Goal: Find specific page/section: Find specific page/section

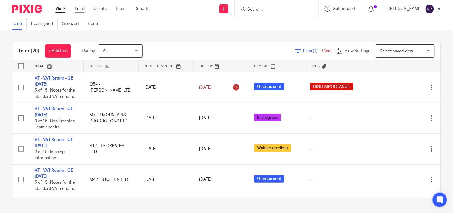
click at [83, 6] on link "Email" at bounding box center [80, 9] width 10 height 6
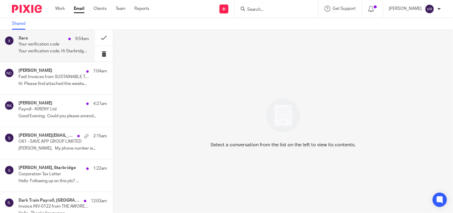
click at [50, 50] on p "Your verification code. Hi Starbridge, Enter..." at bounding box center [54, 51] width 70 height 5
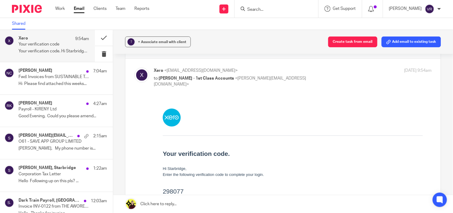
scroll to position [33, 0]
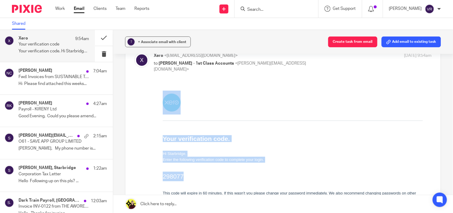
drag, startPoint x: 161, startPoint y: 176, endPoint x: 191, endPoint y: 180, distance: 30.1
click at [191, 180] on td "Your verification code. Hi Starbridge, Enter the following verification code to…" at bounding box center [292, 163] width 278 height 159
click at [160, 179] on td "Your verification code. Hi Starbridge, Enter the following verification code to…" at bounding box center [292, 163] width 278 height 159
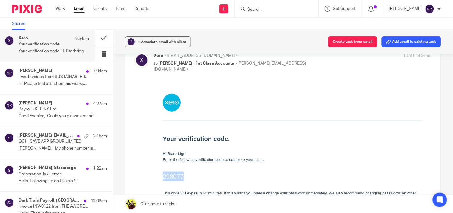
drag, startPoint x: 162, startPoint y: 176, endPoint x: 185, endPoint y: 176, distance: 23.0
click at [185, 176] on h2 "298077" at bounding box center [292, 176] width 260 height 10
copy h2 "298077"
click at [98, 52] on button at bounding box center [104, 54] width 18 height 16
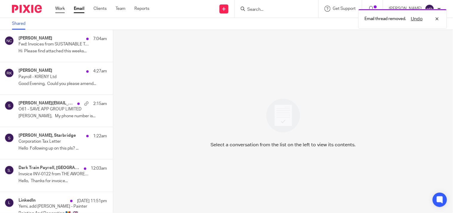
click at [62, 8] on link "Work" at bounding box center [60, 9] width 10 height 6
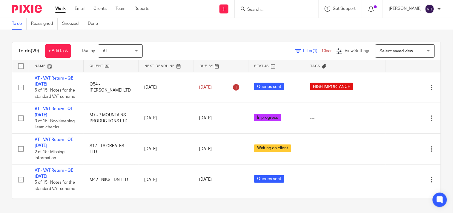
click at [238, 36] on div "To do (29) + Add task Due by All All Today Tomorrow This week Next week This mo…" at bounding box center [226, 120] width 453 height 181
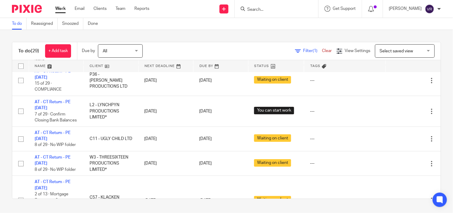
scroll to position [464, 0]
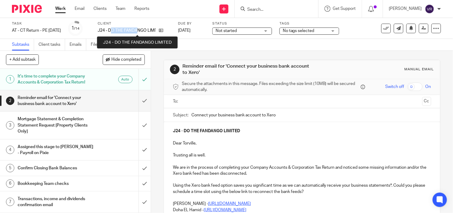
drag, startPoint x: 120, startPoint y: 31, endPoint x: 148, endPoint y: 31, distance: 28.1
click at [148, 31] on p "J24 - DO THE FANDANGO LIMITED" at bounding box center [127, 30] width 58 height 6
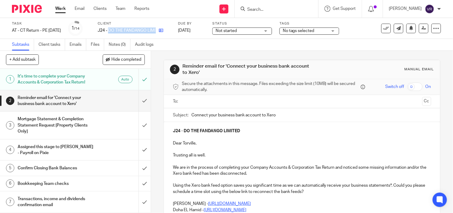
drag, startPoint x: 120, startPoint y: 30, endPoint x: 168, endPoint y: 30, distance: 48.1
click at [168, 30] on div "J24 - DO THE FANDANGO LIMITED" at bounding box center [134, 30] width 73 height 6
copy div "DO THE FANDANGO LIMITED"
click at [258, 42] on div "Subtasks Client tasks Emails Files Notes (0) Audit logs" at bounding box center [226, 45] width 453 height 12
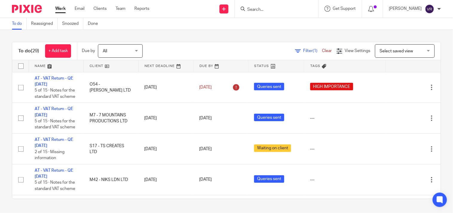
click at [279, 13] on div at bounding box center [277, 9] width 84 height 18
click at [279, 9] on input "Search" at bounding box center [274, 9] width 54 height 5
paste input "SDS WRITING LIMITED"
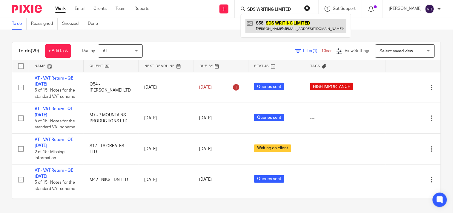
type input "SDS WRITING LIMITED"
click at [280, 27] on link at bounding box center [295, 26] width 101 height 14
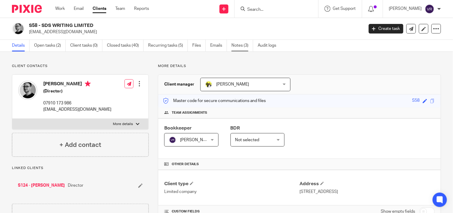
click at [241, 48] on link "Notes (3)" at bounding box center [242, 46] width 22 height 12
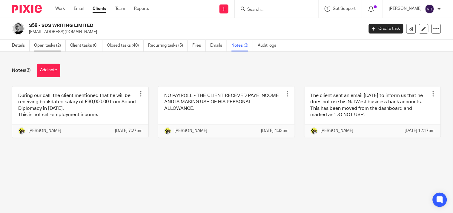
click at [43, 46] on link "Open tasks (2)" at bounding box center [50, 46] width 32 height 12
